Goal: Information Seeking & Learning: Learn about a topic

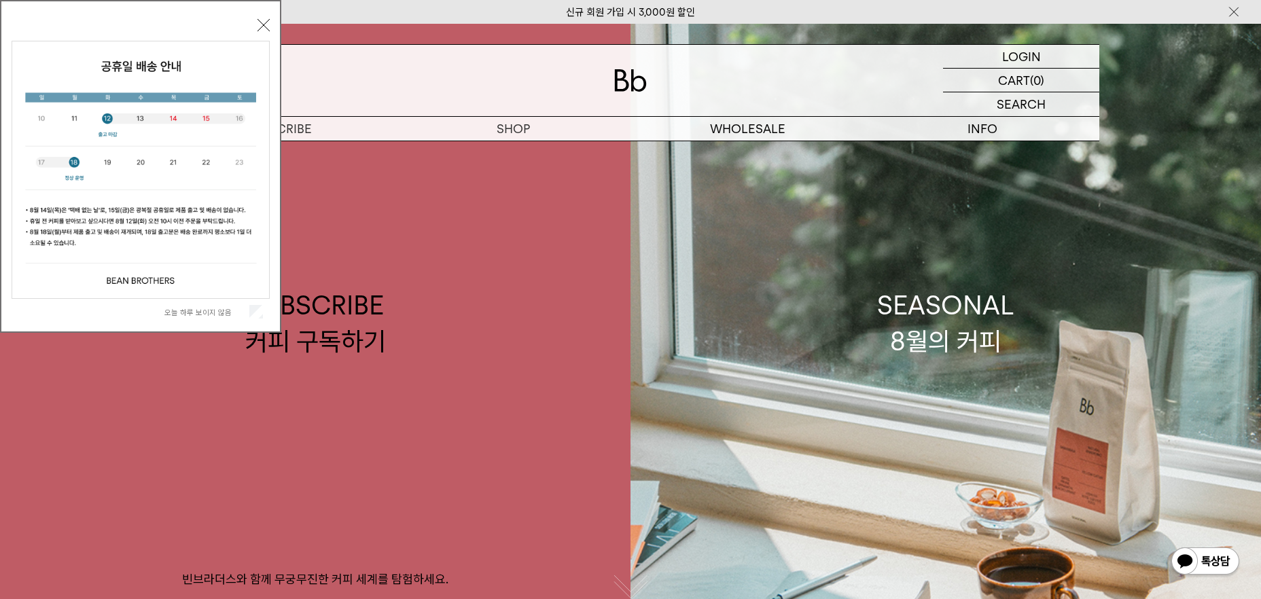
click at [259, 22] on button "닫기" at bounding box center [264, 25] width 12 height 12
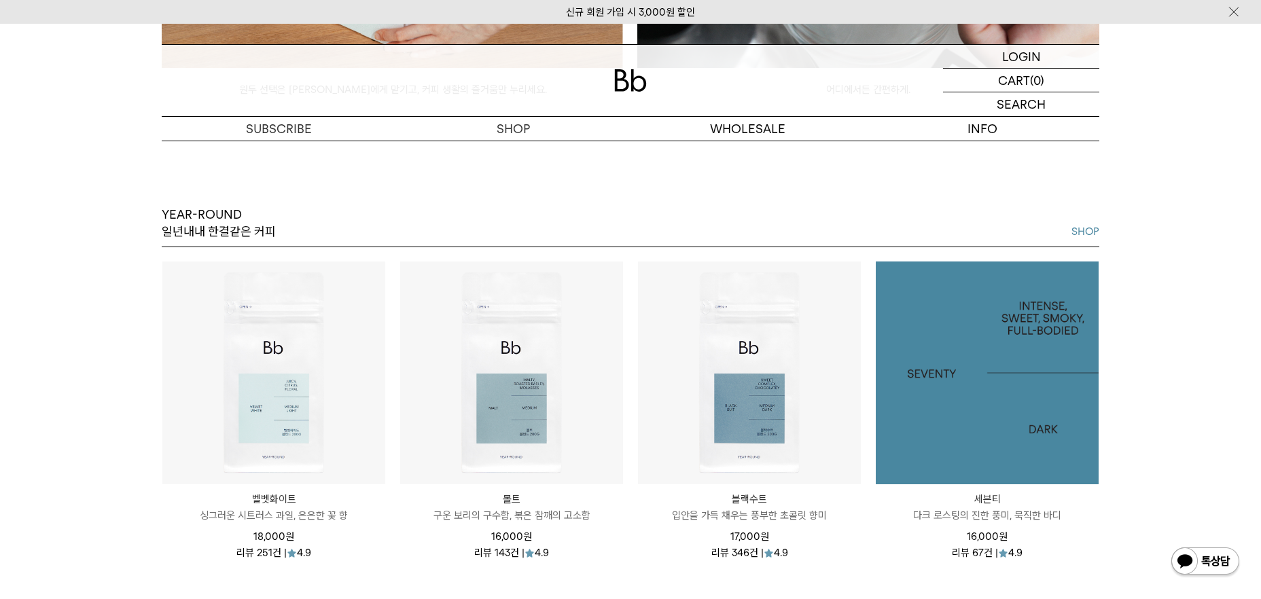
scroll to position [1620, 0]
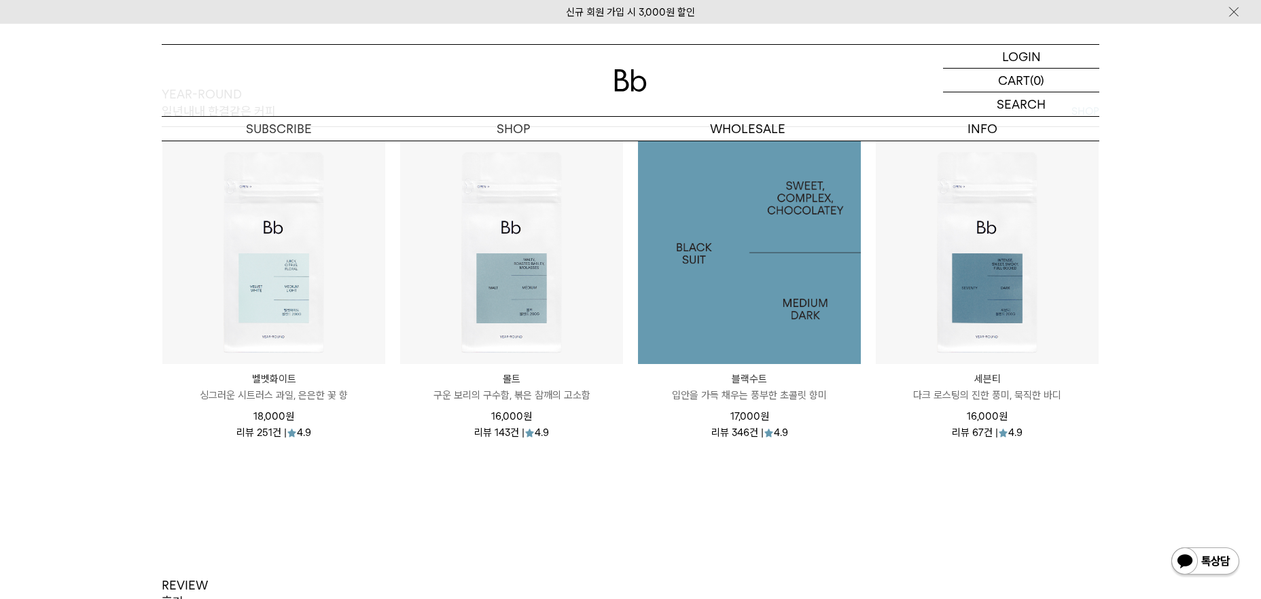
click at [786, 344] on img at bounding box center [749, 252] width 223 height 223
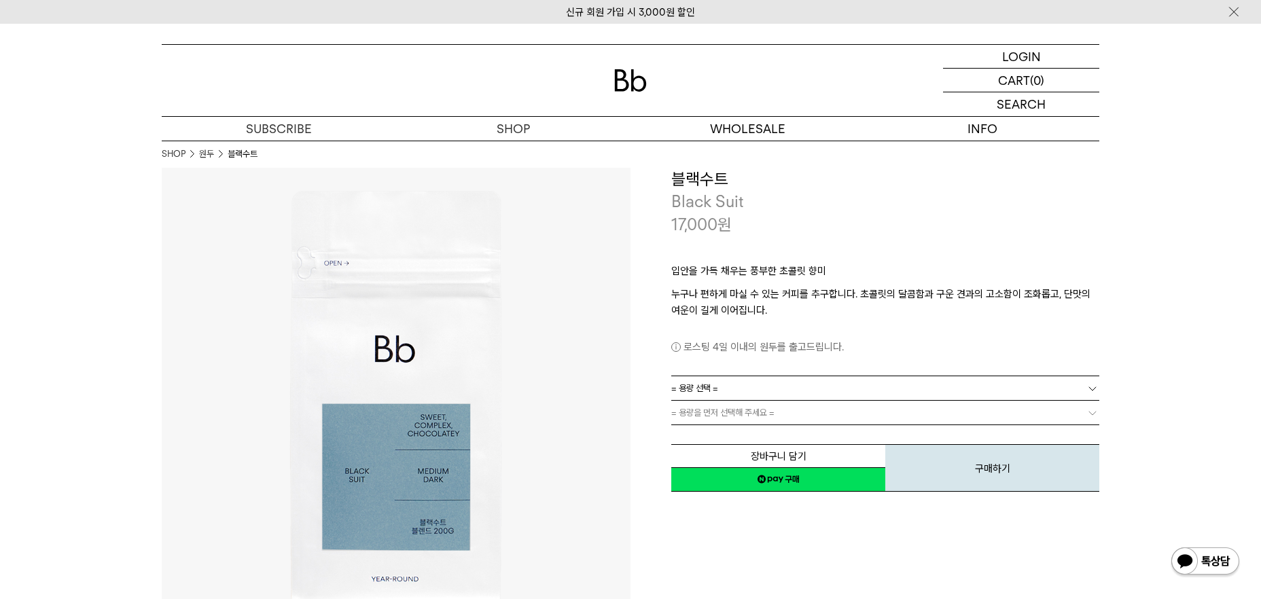
click at [809, 395] on link "= 용량 선택 =" at bounding box center [885, 389] width 428 height 24
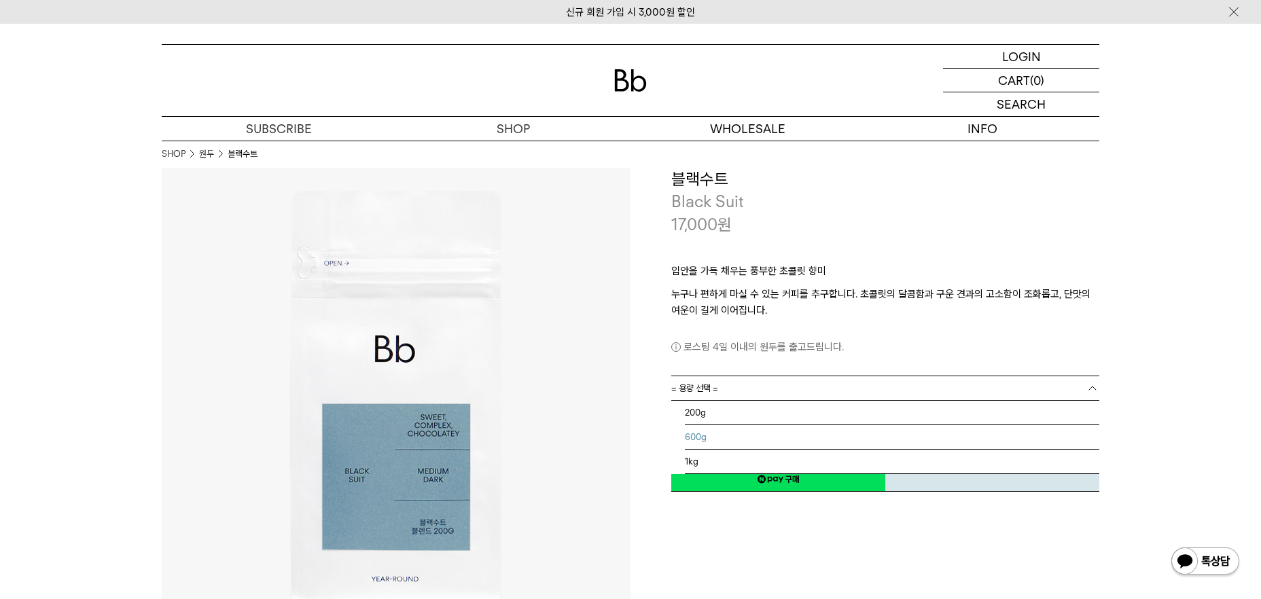
click at [843, 440] on li "600g" at bounding box center [892, 437] width 415 height 24
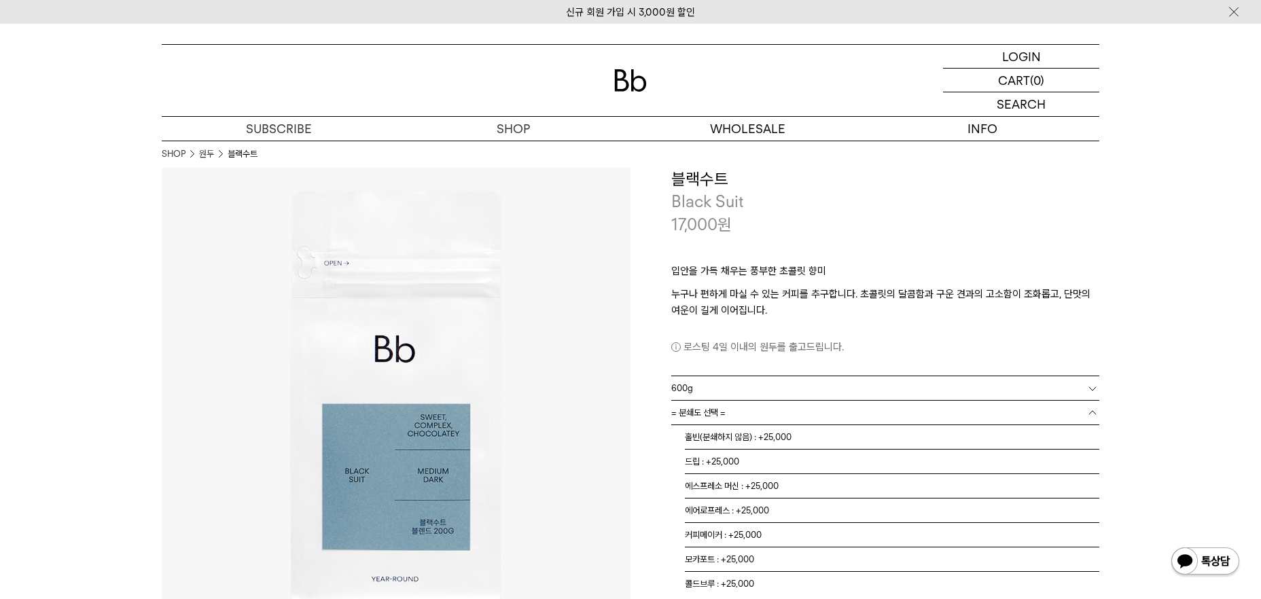
click at [867, 415] on link "= 분쇄도 선택 =" at bounding box center [885, 413] width 428 height 24
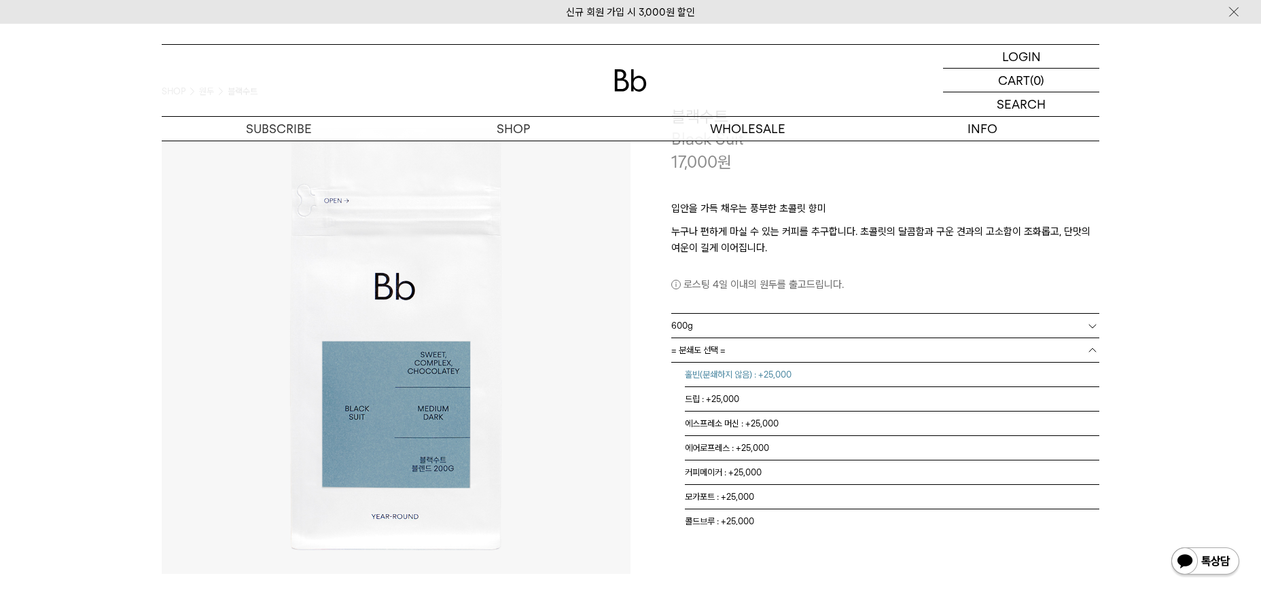
click at [1053, 377] on li "홀빈(분쇄하지 않음) : +25,000" at bounding box center [892, 375] width 415 height 24
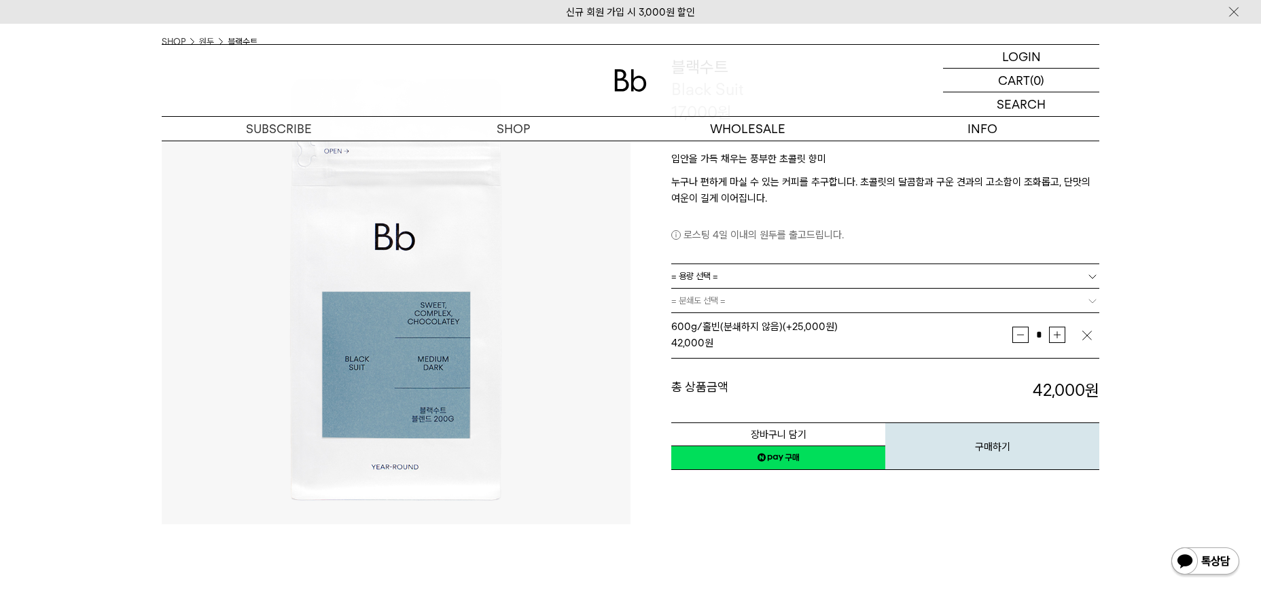
scroll to position [103, 0]
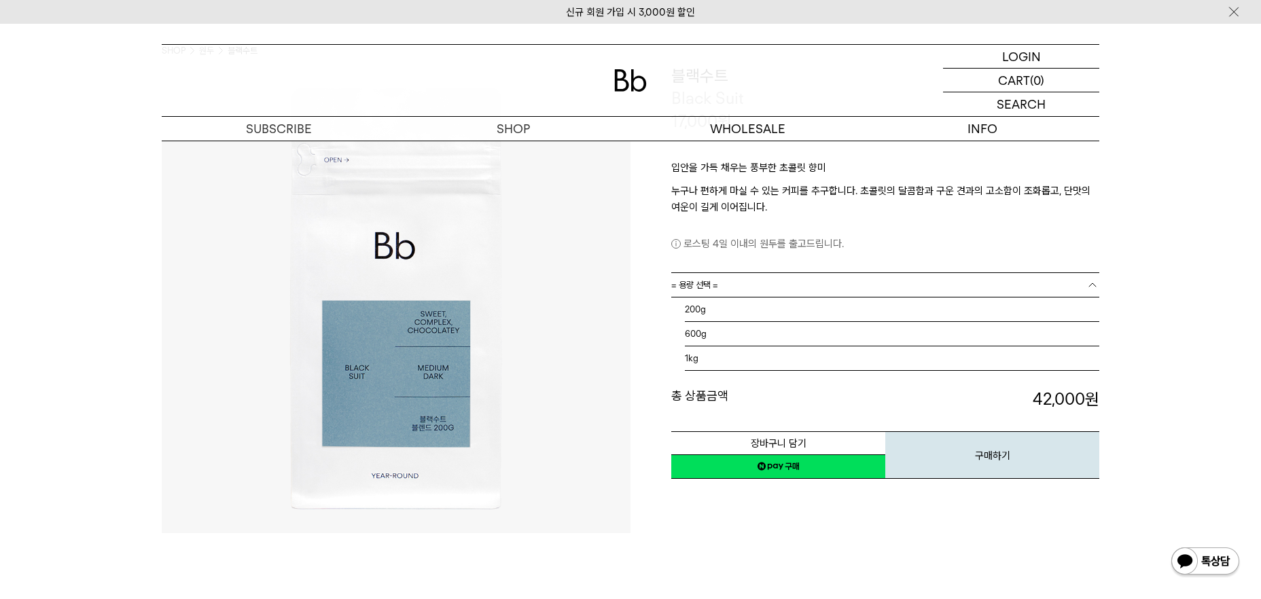
click at [893, 291] on link "= 용량 선택 =" at bounding box center [885, 285] width 428 height 24
click at [860, 313] on li "200g" at bounding box center [892, 310] width 415 height 24
click at [994, 322] on td "600g/홀빈(분쇄하지 않음) (+25,000원) 42,000 원" at bounding box center [841, 344] width 341 height 46
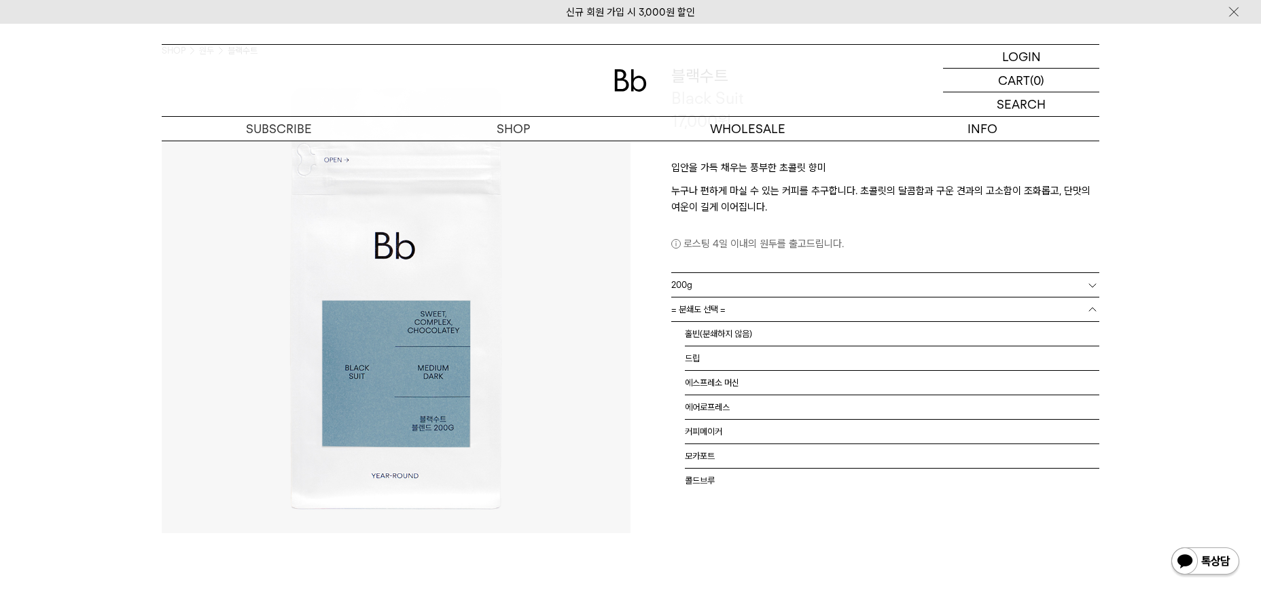
click at [1012, 314] on link "= 분쇄도 선택 =" at bounding box center [885, 310] width 428 height 24
click at [969, 332] on li "홀빈(분쇄하지 않음)" at bounding box center [892, 334] width 415 height 24
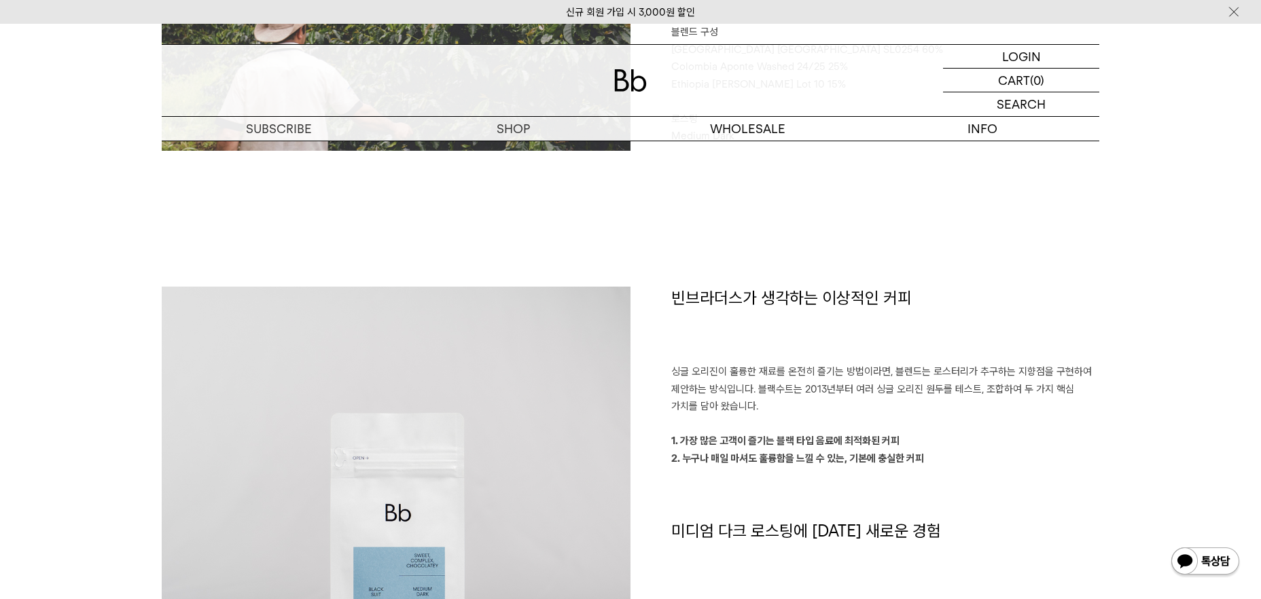
scroll to position [1616, 0]
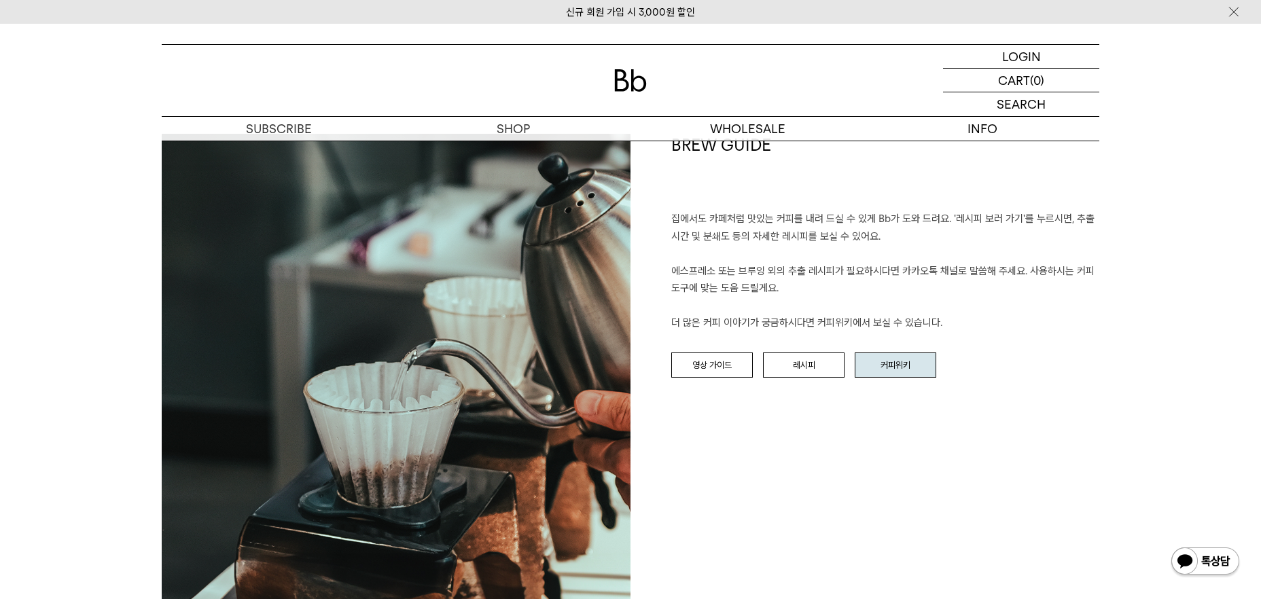
click at [884, 353] on link "커피위키" at bounding box center [896, 366] width 82 height 26
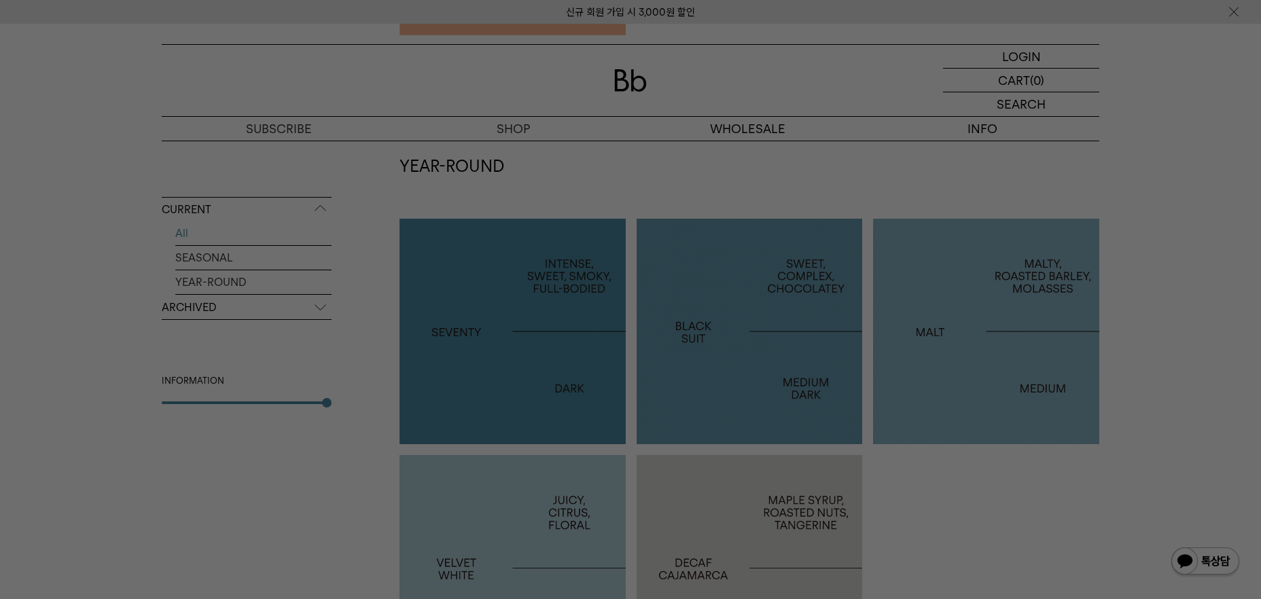
scroll to position [919, 0]
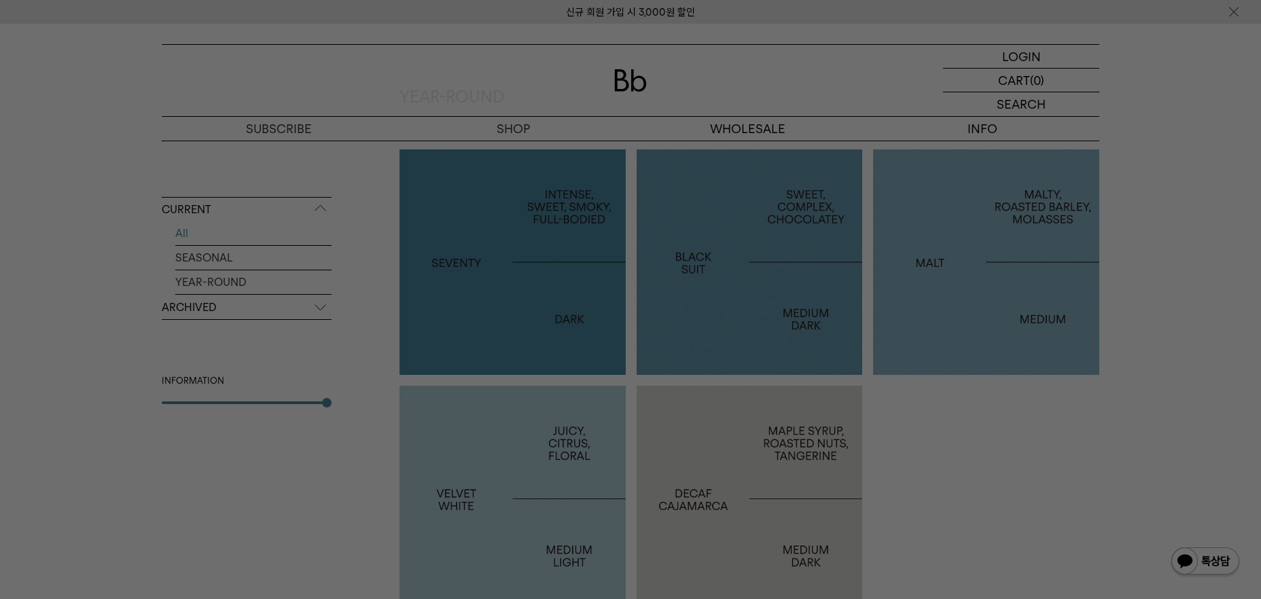
click at [847, 287] on div at bounding box center [630, 299] width 1261 height 599
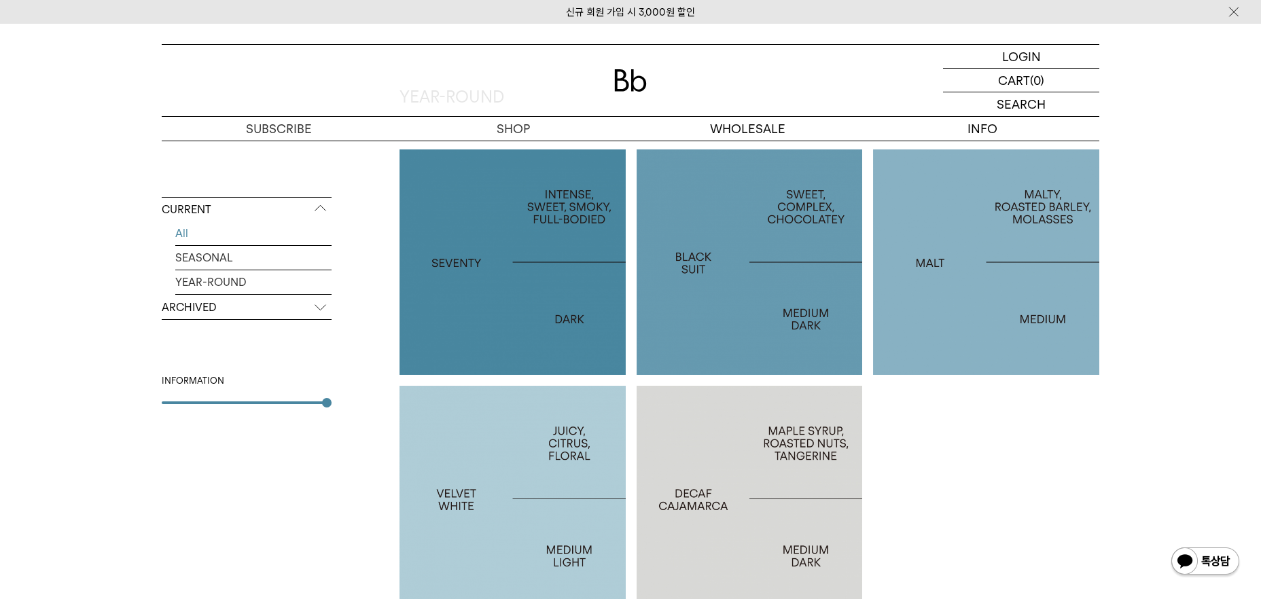
click at [803, 277] on div at bounding box center [750, 263] width 226 height 226
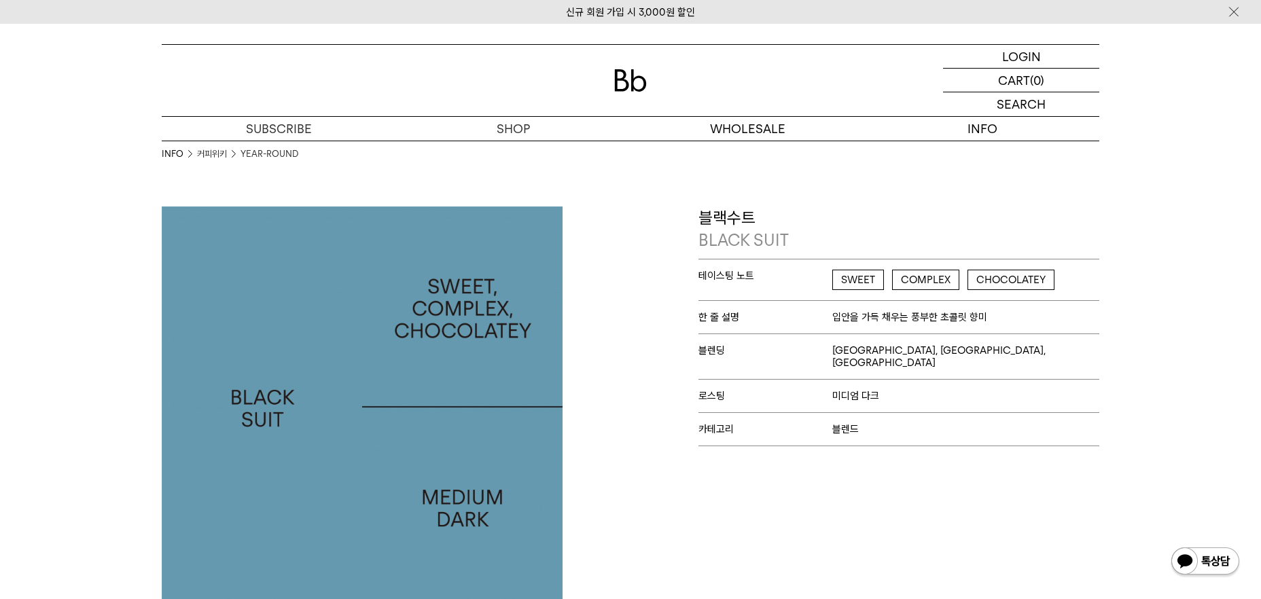
click at [846, 281] on span "SWEET" at bounding box center [859, 280] width 52 height 20
copy span "SWEET"
click at [941, 273] on span "COMPLEX" at bounding box center [925, 280] width 67 height 20
click at [934, 278] on span "COMPLEX" at bounding box center [925, 280] width 67 height 20
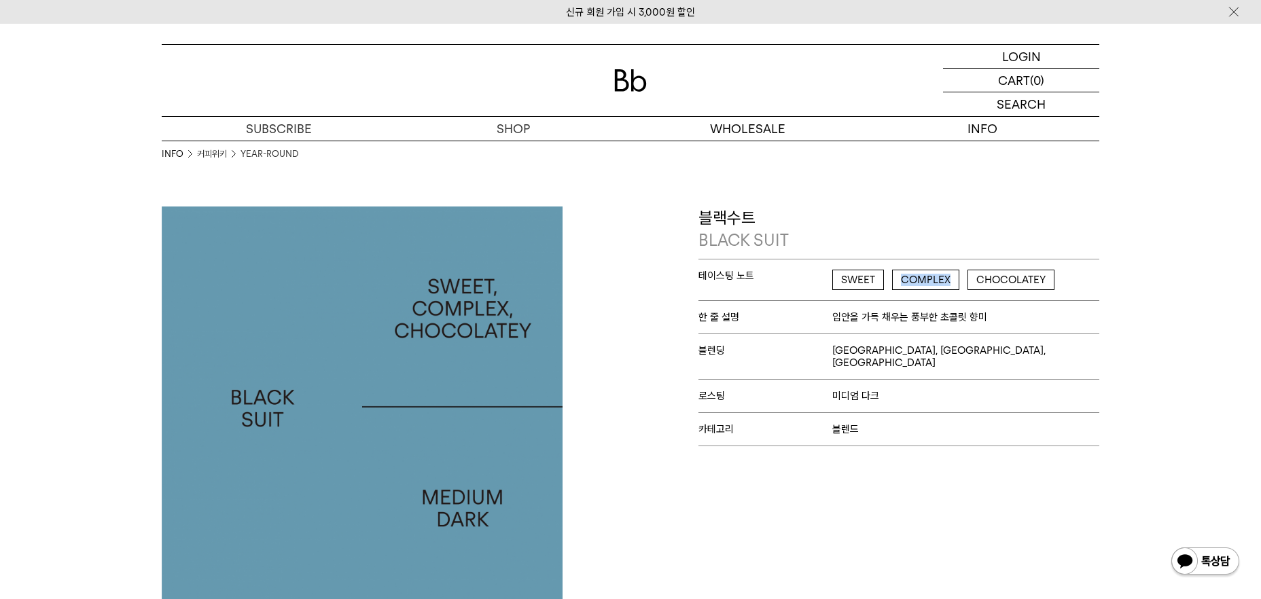
click at [934, 278] on span "COMPLEX" at bounding box center [925, 280] width 67 height 20
click at [987, 282] on span "CHOCOLATEY" at bounding box center [1011, 280] width 87 height 20
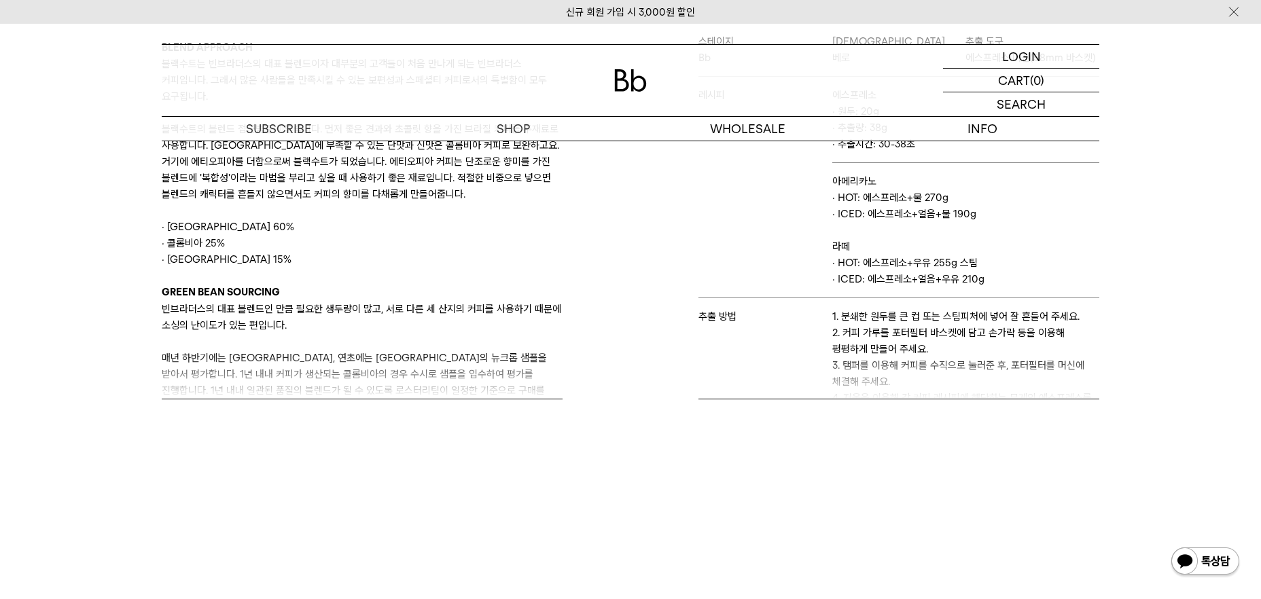
scroll to position [710, 0]
